Goal: Task Accomplishment & Management: Manage account settings

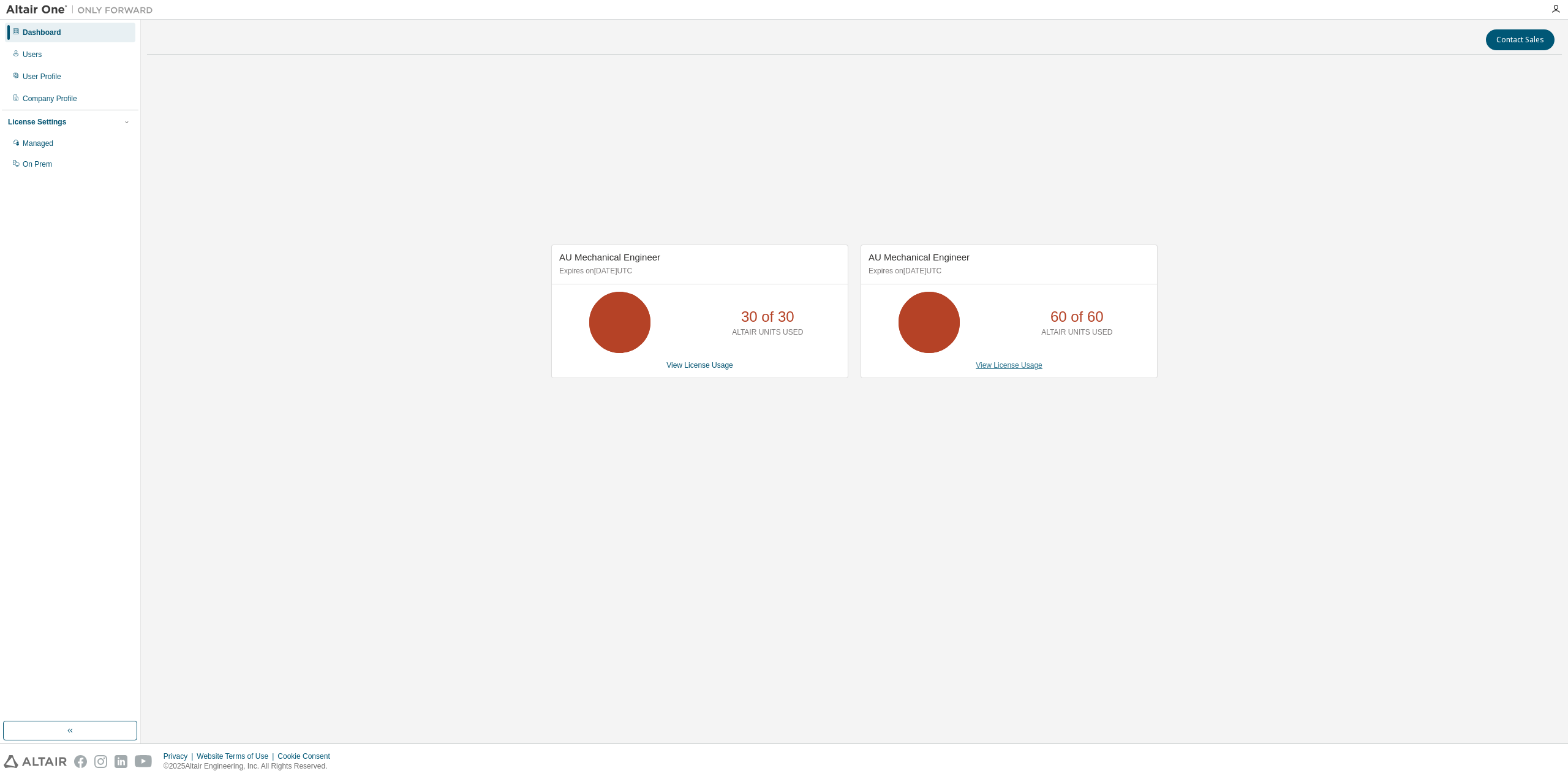
click at [1025, 366] on link "View License Usage" at bounding box center [1009, 365] width 67 height 9
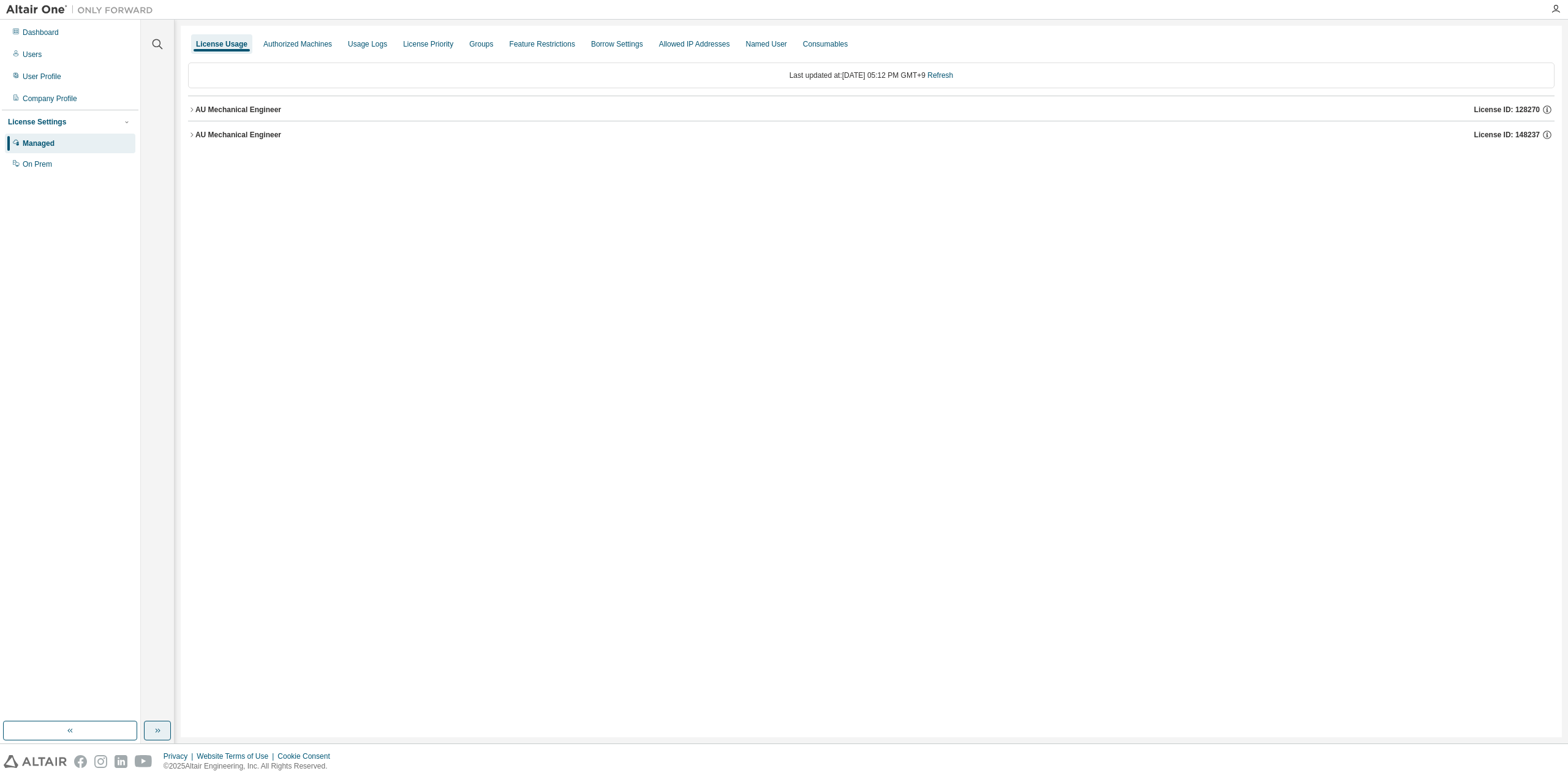
click at [163, 729] on button "button" at bounding box center [157, 731] width 27 height 20
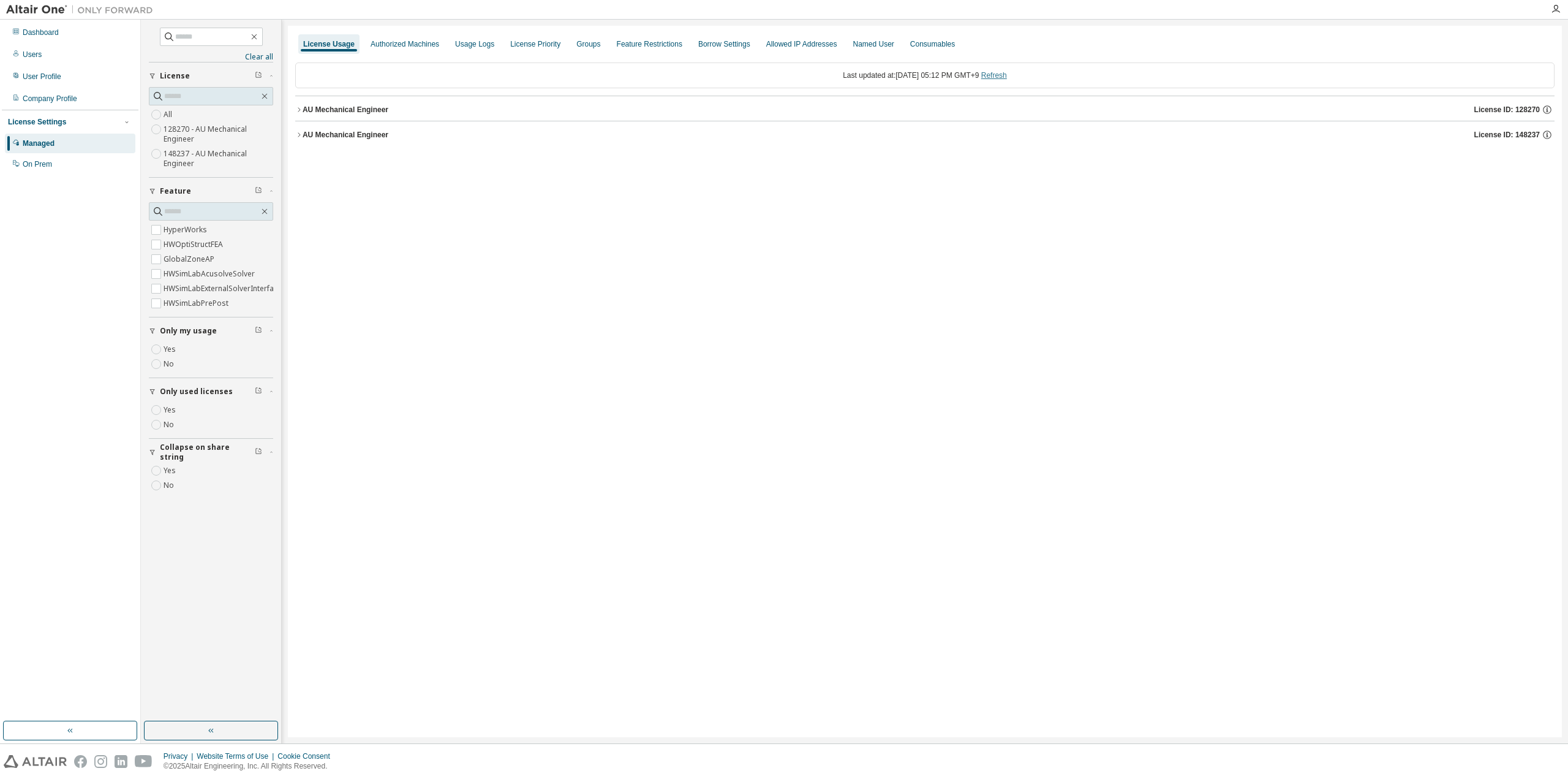
click at [1006, 74] on link "Refresh" at bounding box center [994, 75] width 26 height 9
click at [327, 136] on div "AU Mechanical Engineer" at bounding box center [346, 134] width 86 height 10
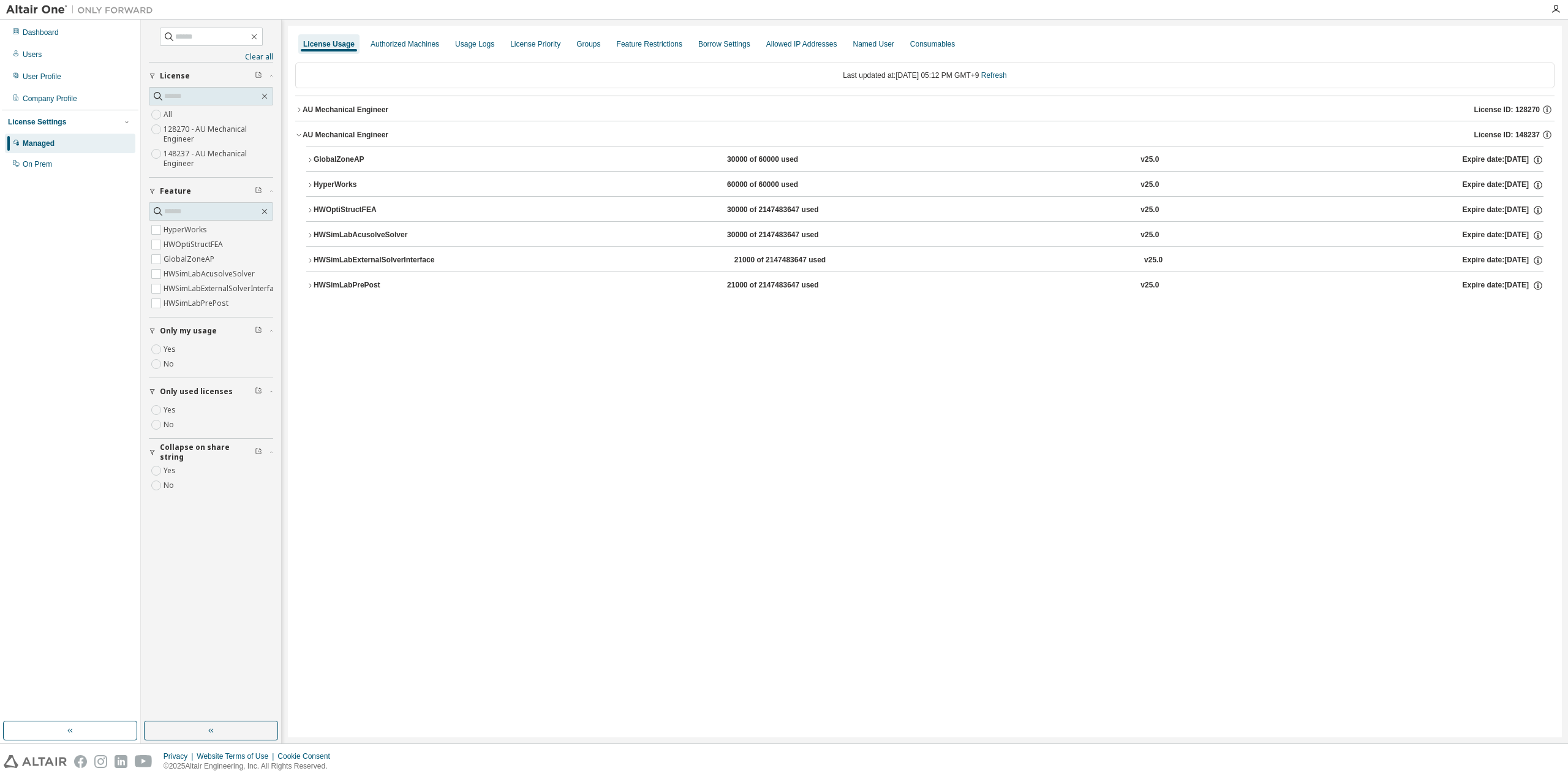
click at [345, 111] on div "AU Mechanical Engineer" at bounding box center [346, 110] width 86 height 10
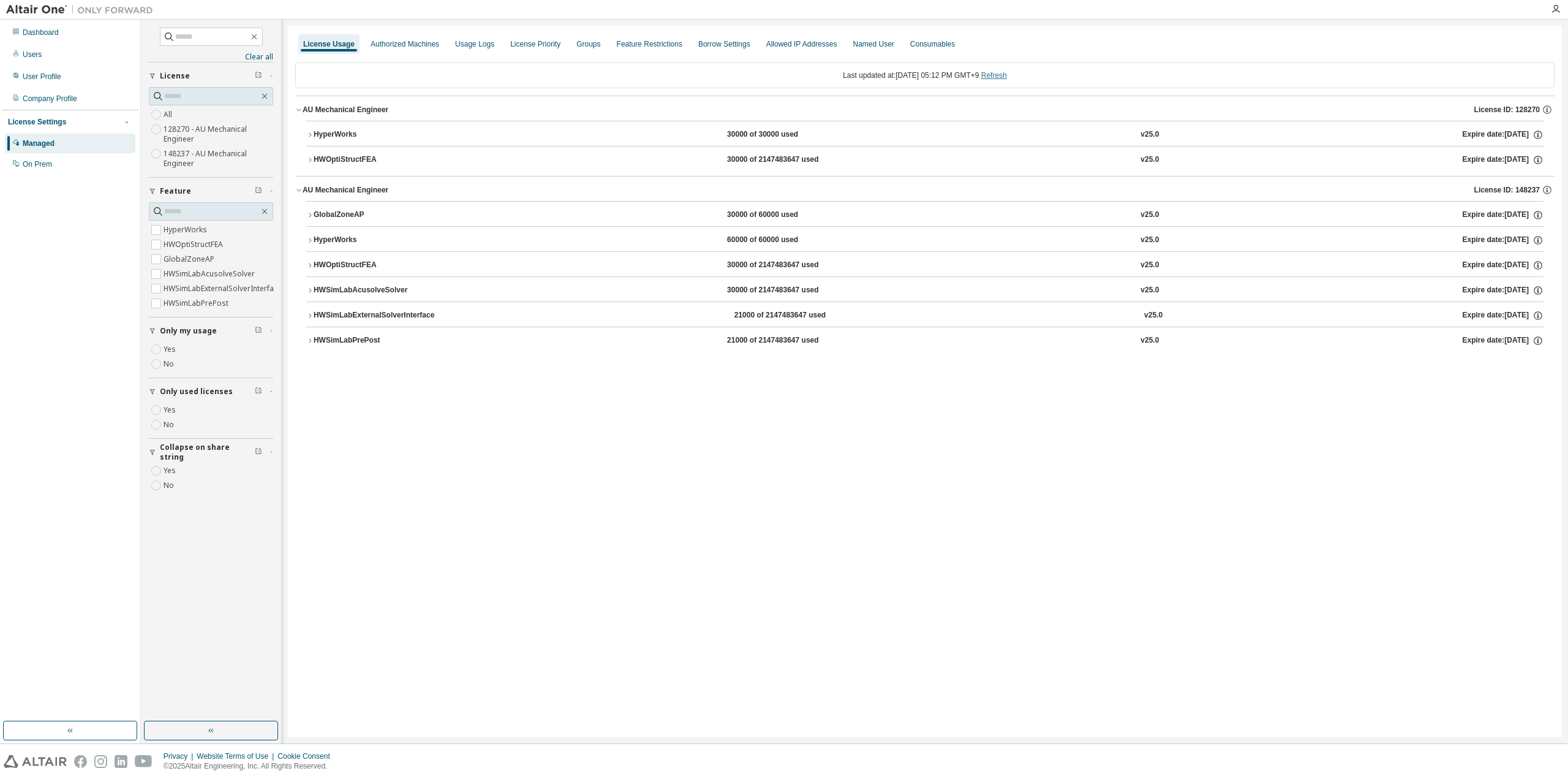
click at [1006, 74] on link "Refresh" at bounding box center [994, 75] width 26 height 9
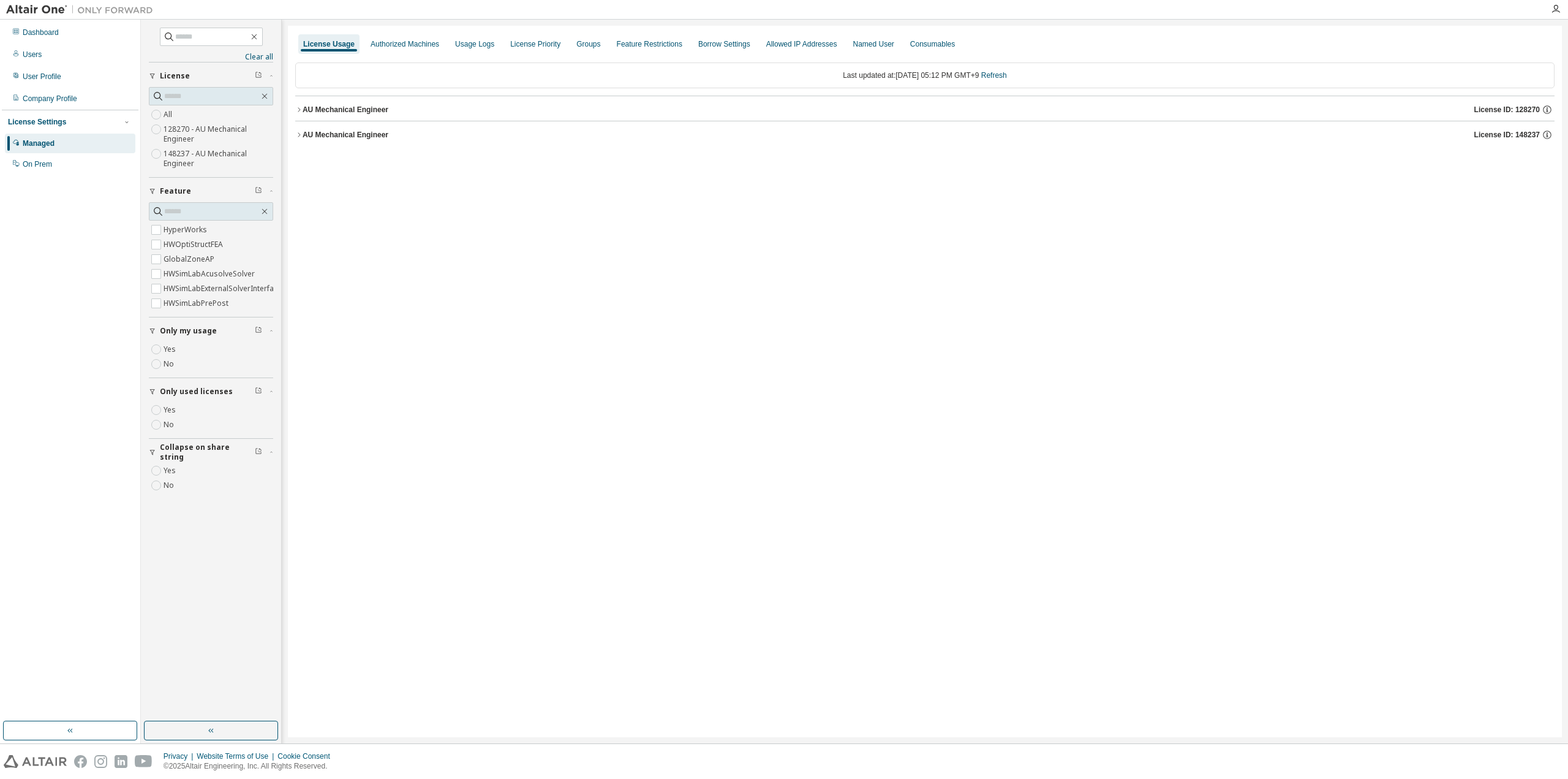
click at [327, 142] on button "AU Mechanical Engineer License ID: 148237" at bounding box center [924, 135] width 1259 height 27
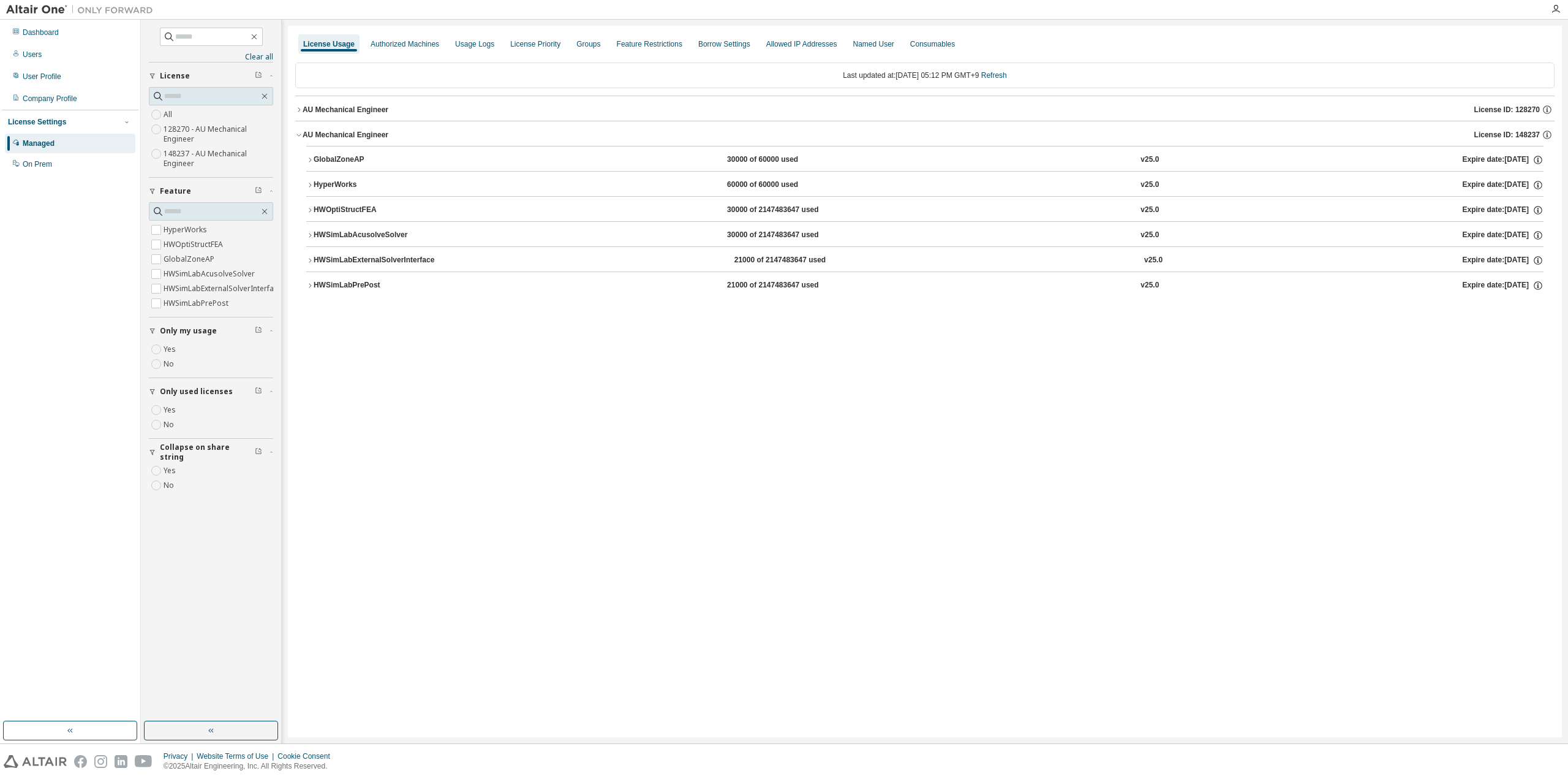
click at [342, 111] on div "AU Mechanical Engineer" at bounding box center [346, 110] width 86 height 10
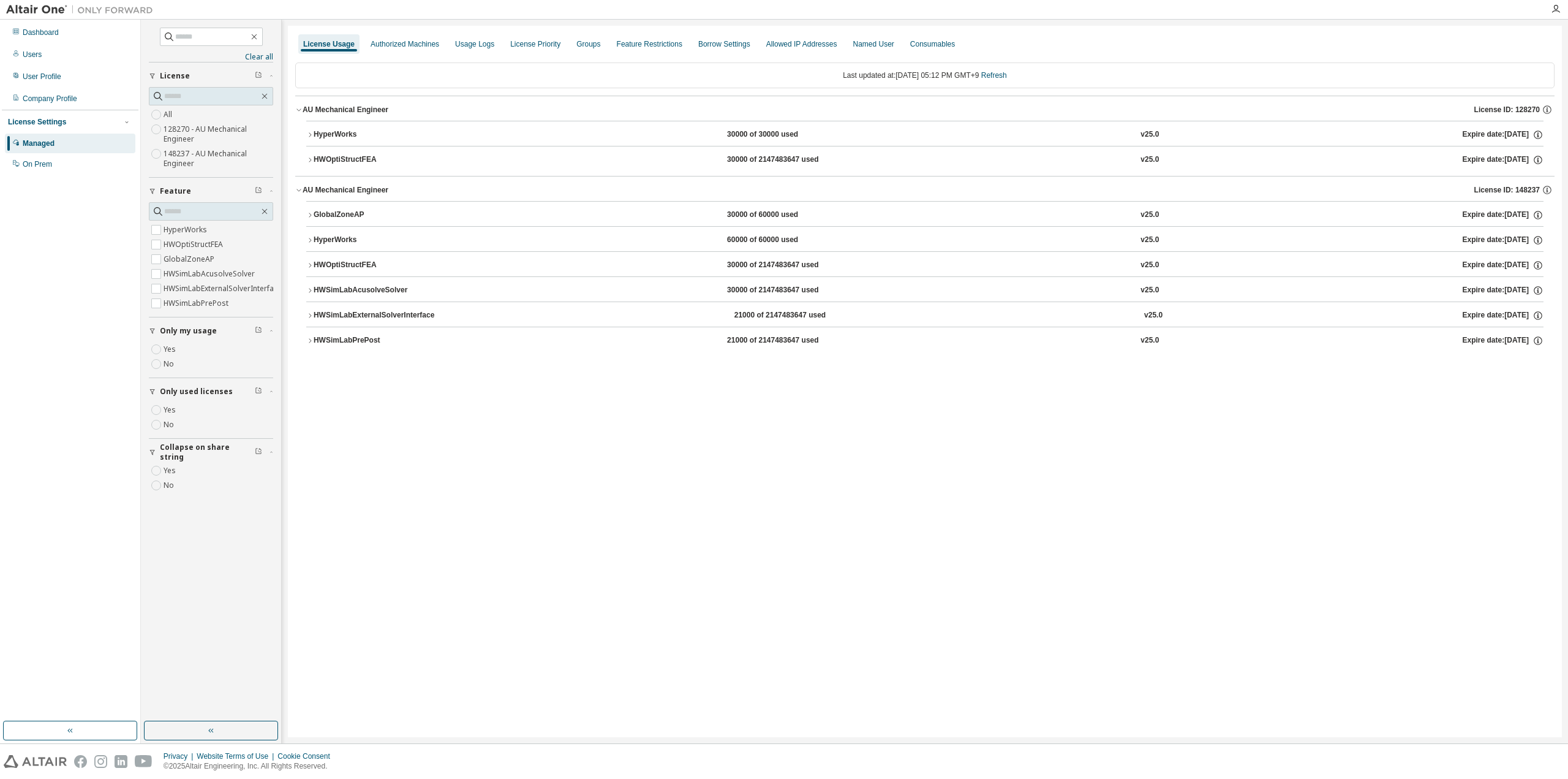
click at [339, 219] on button "GlobalZoneAP 30000 of 60000 used v25.0 Expire date: 2025-11-18" at bounding box center [924, 216] width 1237 height 27
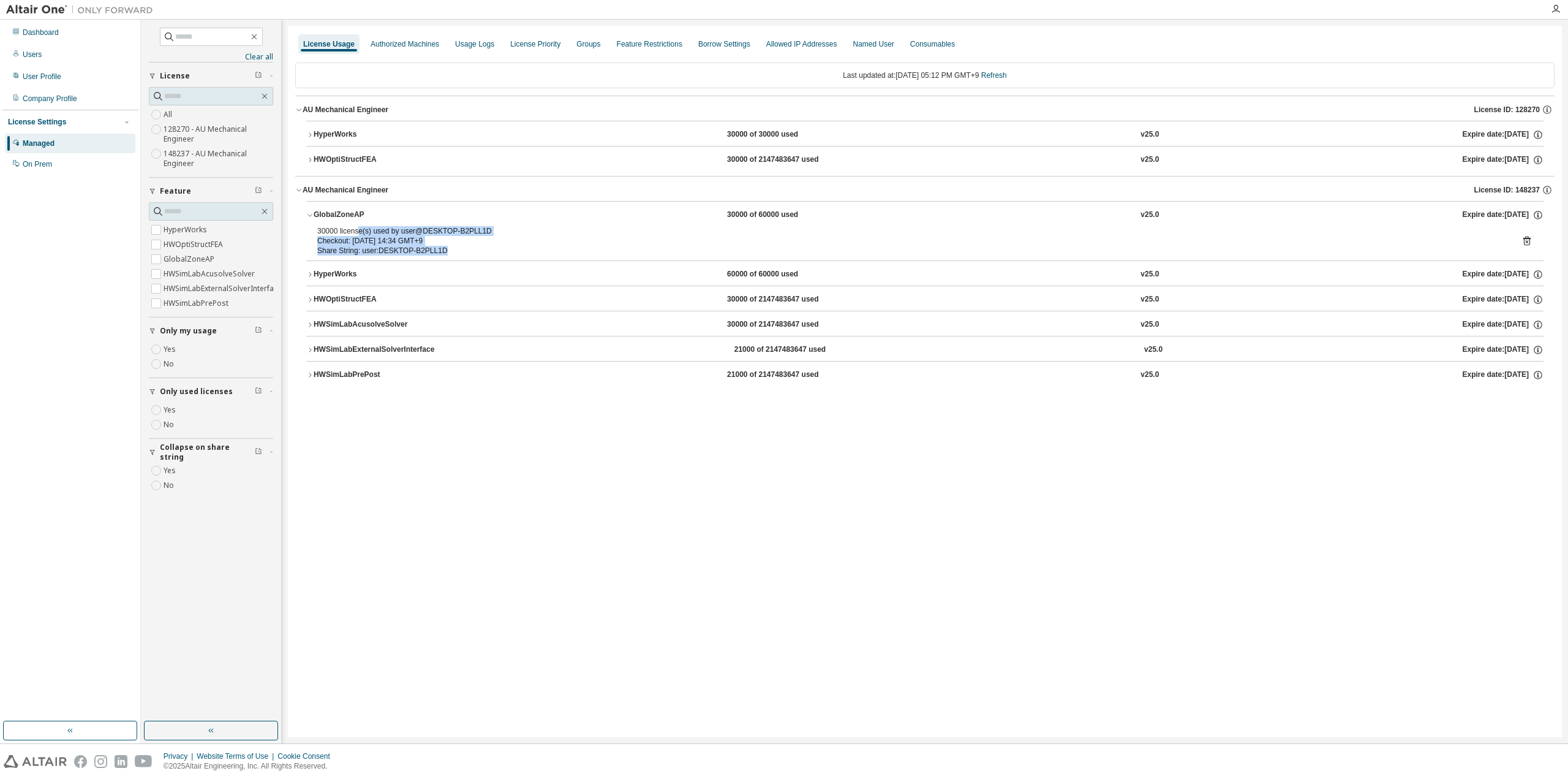
drag, startPoint x: 411, startPoint y: 245, endPoint x: 483, endPoint y: 251, distance: 72.2
click at [483, 251] on div "30000 license(s) used by user@DESKTOP-B2PLL1D Checkout: 2025-09-02 14:34 GMT+9 …" at bounding box center [910, 241] width 1186 height 29
click at [468, 248] on div "Share String: user:DESKTOP-B2PLL1D" at bounding box center [910, 250] width 1186 height 10
click at [183, 733] on button "button" at bounding box center [211, 731] width 134 height 20
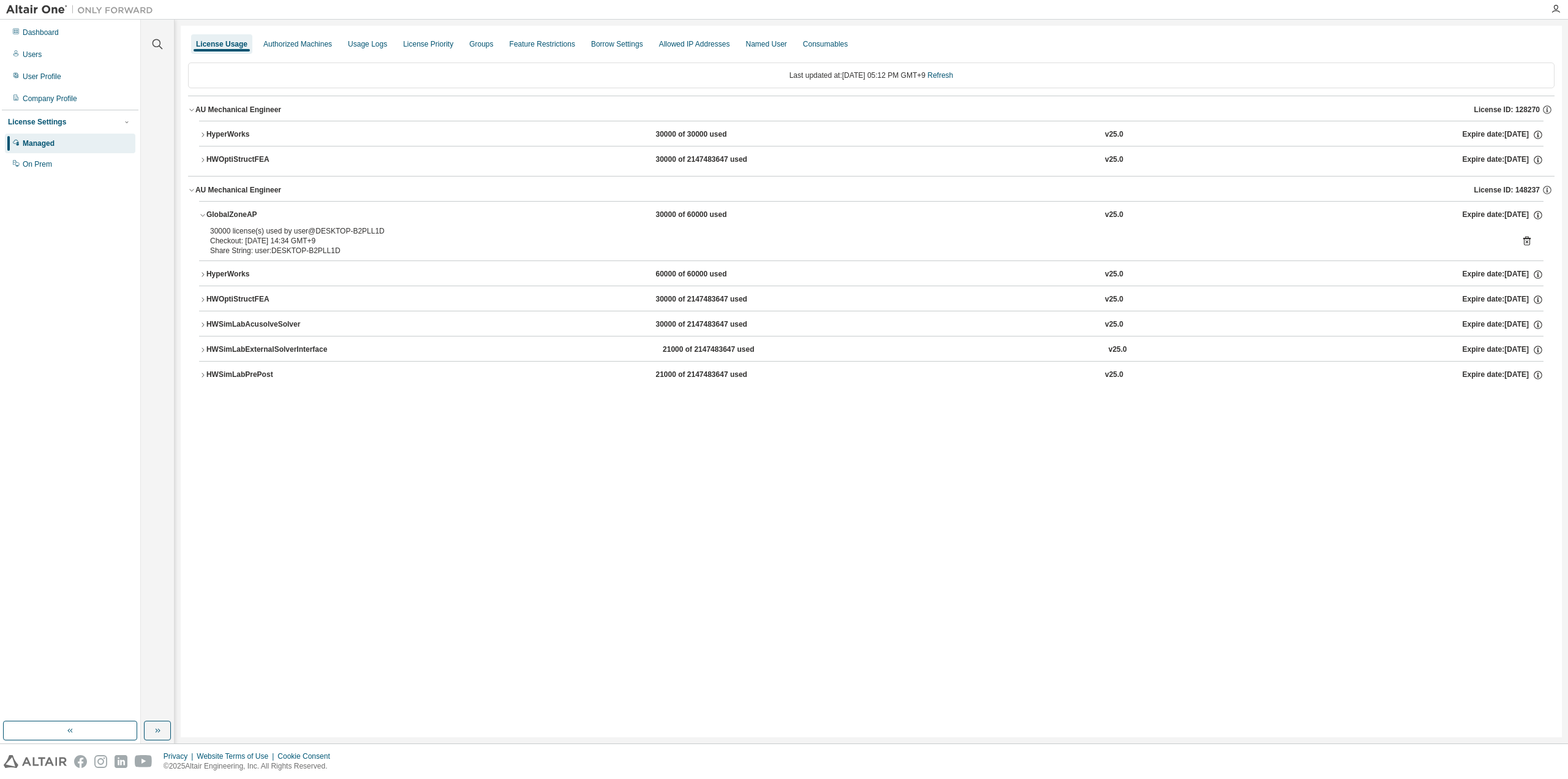
click at [959, 50] on div "License Usage Authorized Machines Usage Logs License Priority Groups Feature Re…" at bounding box center [871, 44] width 1367 height 22
click at [1016, 39] on div "License Usage Authorized Machines Usage Logs License Priority Groups Feature Re…" at bounding box center [871, 44] width 1367 height 22
click at [492, 518] on div "License Usage Authorized Machines Usage Logs License Priority Groups Feature Re…" at bounding box center [871, 381] width 1381 height 711
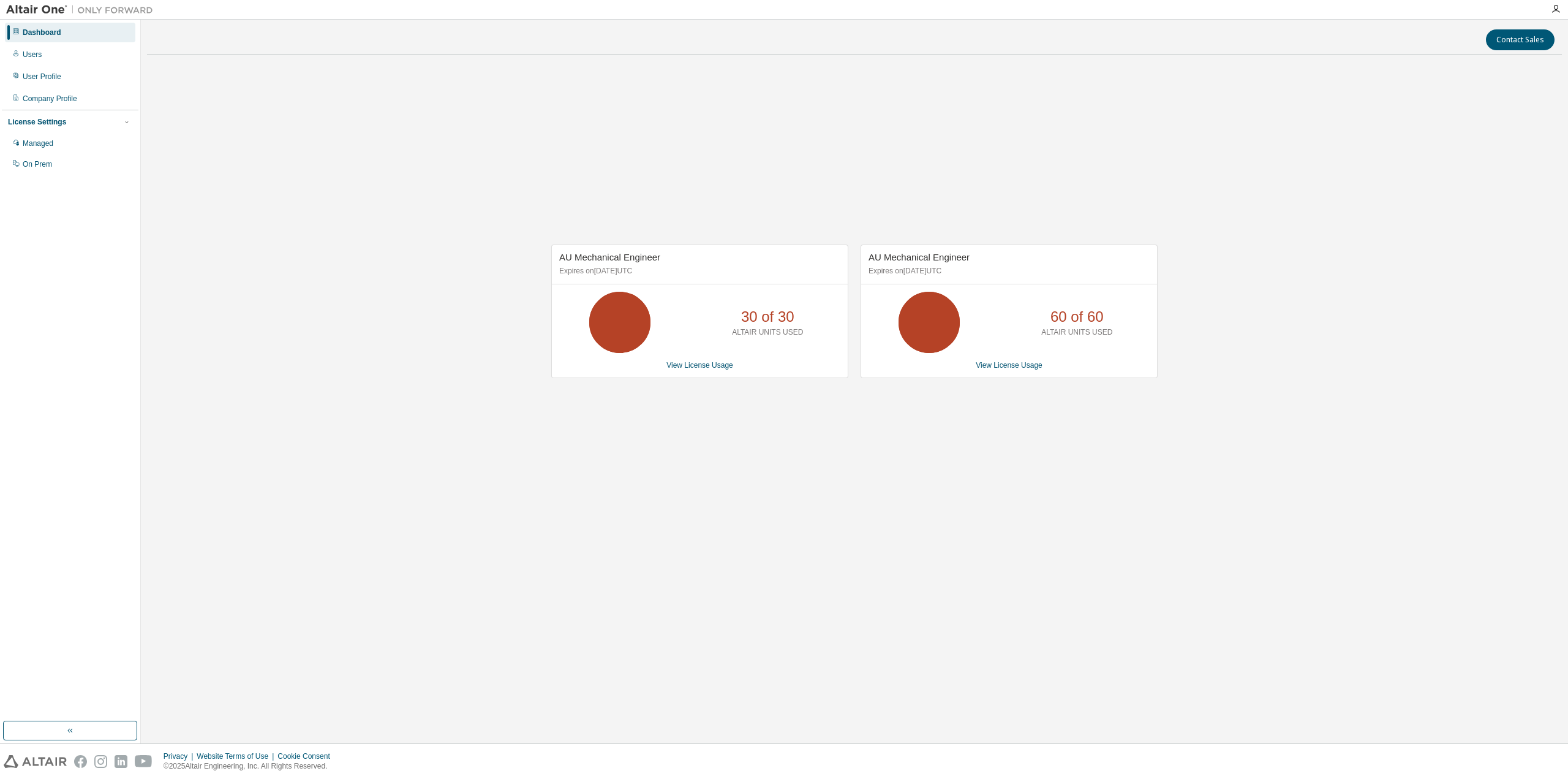
click at [1021, 413] on div "AU Mechanical Engineer Expires on November 18, 2025 UTC 30 of 30 ALTAIR UNITS U…" at bounding box center [855, 317] width 1415 height 506
click at [790, 149] on div "AU Mechanical Engineer Expires on November 18, 2025 UTC 30 of 30 ALTAIR UNITS U…" at bounding box center [855, 317] width 1415 height 506
